Goal: Find specific page/section: Find specific page/section

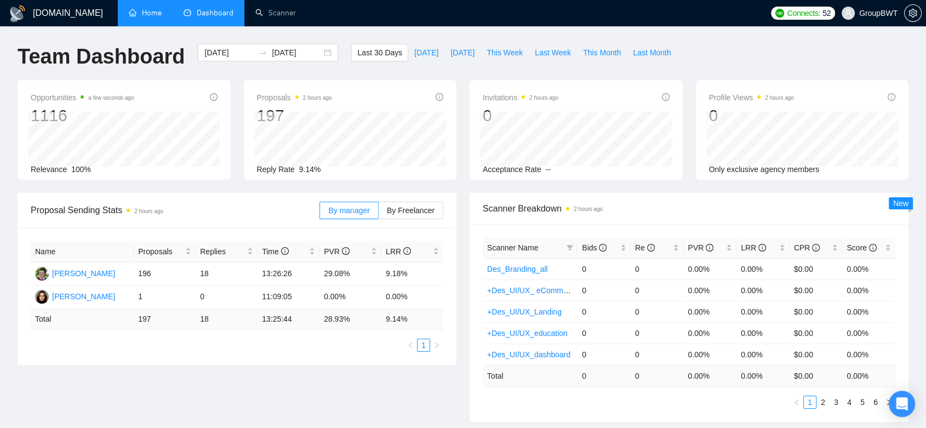
click at [146, 8] on link "Home" at bounding box center [145, 12] width 33 height 9
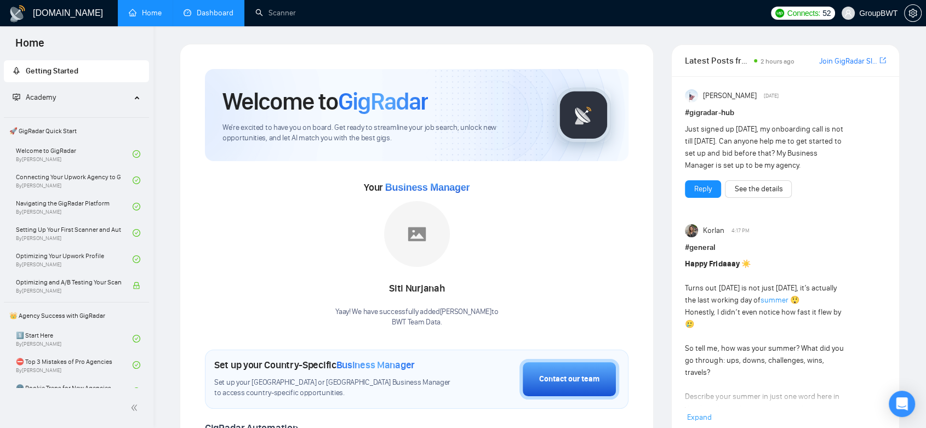
click at [224, 8] on link "Dashboard" at bounding box center [209, 12] width 50 height 9
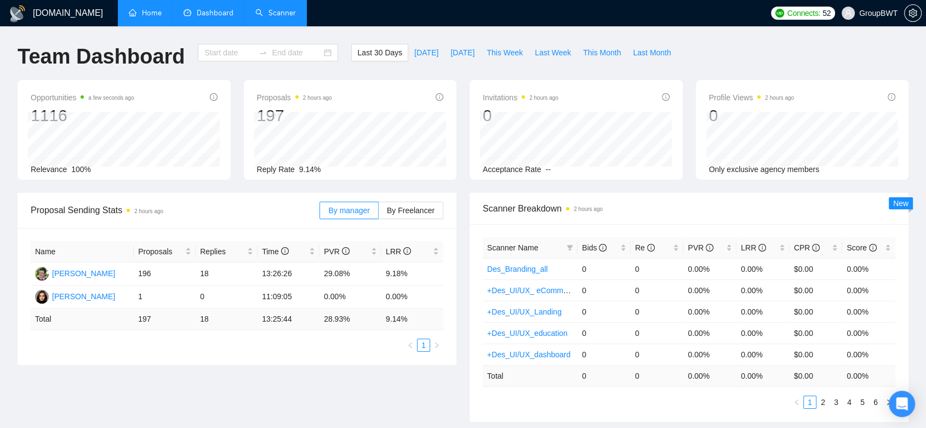
click at [279, 16] on link "Scanner" at bounding box center [275, 12] width 41 height 9
type input "[DATE]"
